Goal: Obtain resource: Download file/media

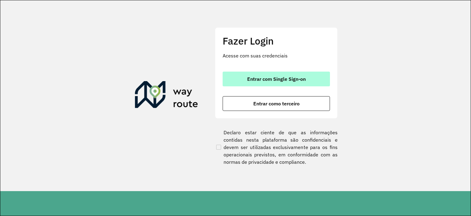
click at [286, 83] on button "Entrar com Single Sign-on" at bounding box center [276, 78] width 107 height 15
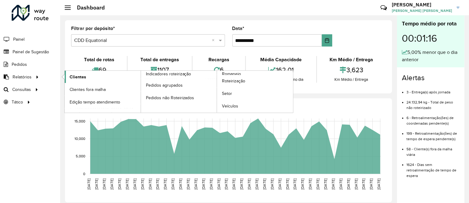
click at [77, 78] on span "Clientes" at bounding box center [78, 77] width 17 height 6
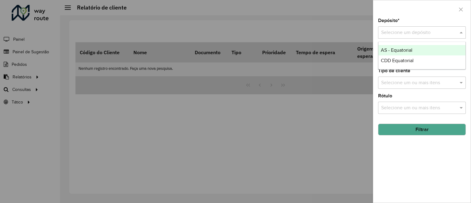
click at [396, 35] on input "text" at bounding box center [415, 32] width 69 height 7
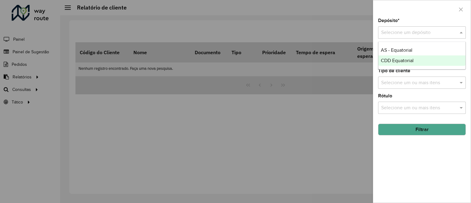
click at [388, 63] on div "CDD Equatorial" at bounding box center [421, 61] width 87 height 10
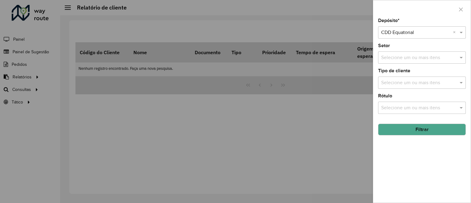
click at [408, 130] on button "Filtrar" at bounding box center [422, 130] width 88 height 12
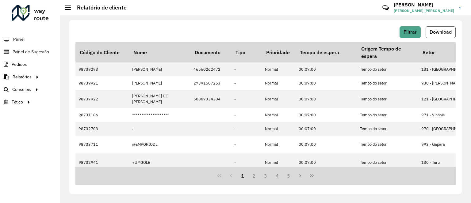
click at [434, 31] on span "Download" at bounding box center [441, 31] width 22 height 5
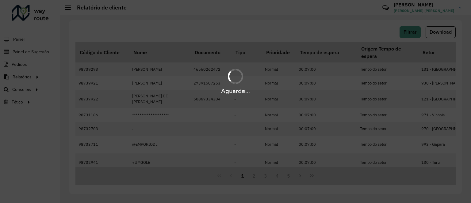
click at [234, 77] on div at bounding box center [235, 76] width 17 height 17
click at [234, 76] on div at bounding box center [236, 77] width 22 height 22
click at [234, 76] on div at bounding box center [235, 76] width 15 height 15
click at [234, 76] on div at bounding box center [235, 76] width 17 height 17
drag, startPoint x: 153, startPoint y: 12, endPoint x: 155, endPoint y: 7, distance: 4.8
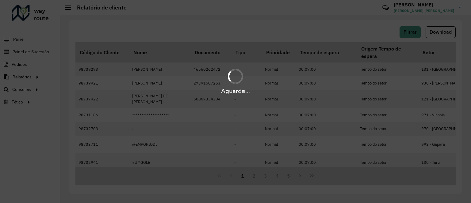
click at [153, 11] on div "Aguarde..." at bounding box center [235, 101] width 471 height 203
